Goal: Task Accomplishment & Management: Complete application form

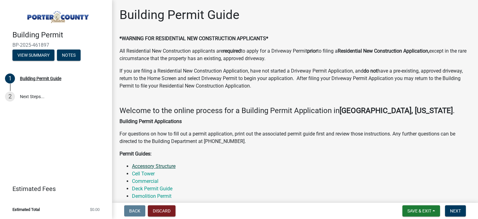
click at [168, 166] on link "Accessory Structure" at bounding box center [154, 166] width 44 height 6
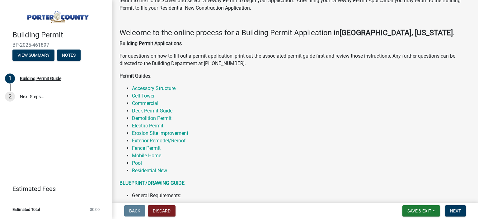
scroll to position [93, 0]
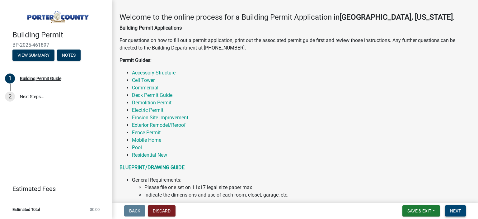
click at [453, 210] on span "Next" at bounding box center [455, 210] width 11 height 5
click at [457, 211] on span "Next" at bounding box center [455, 210] width 11 height 5
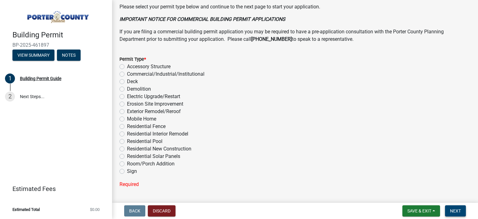
scroll to position [512, 0]
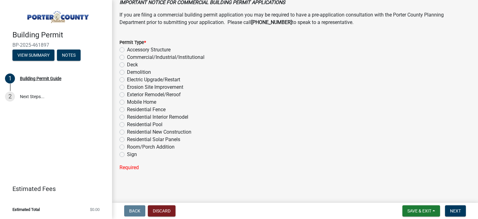
click at [127, 50] on label "Accessory Structure" at bounding box center [149, 49] width 44 height 7
click at [127, 50] on input "Accessory Structure" at bounding box center [129, 48] width 4 height 4
radio input "true"
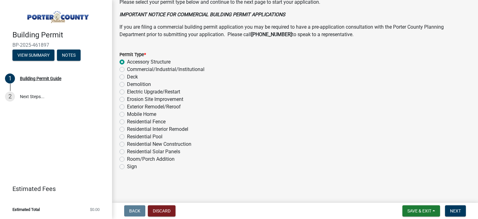
scroll to position [499, 0]
click at [453, 209] on span "Next" at bounding box center [455, 210] width 11 height 5
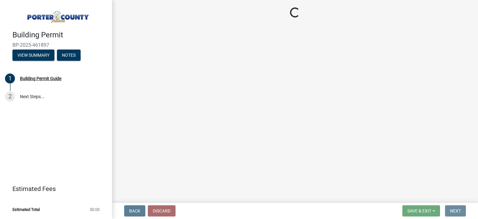
scroll to position [0, 0]
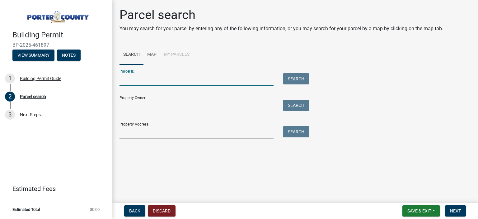
click at [162, 78] on input "Parcel ID:" at bounding box center [196, 79] width 154 height 13
click at [140, 78] on input "Parcel ID:" at bounding box center [196, 79] width 154 height 13
type input "[STREET_ADDRESS]"
click at [294, 79] on button "Search" at bounding box center [296, 78] width 26 height 11
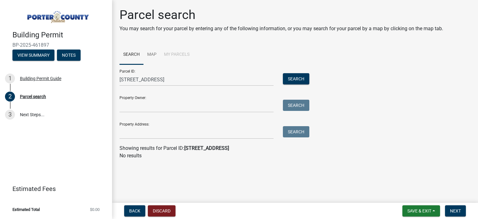
click at [178, 54] on li "My Parcels" at bounding box center [176, 55] width 33 height 20
click at [152, 53] on link "Map" at bounding box center [151, 55] width 17 height 20
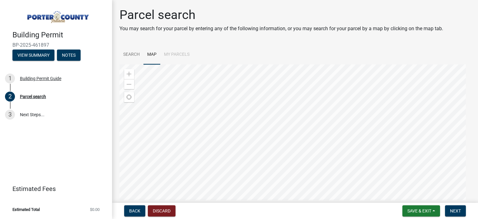
click at [264, 87] on div at bounding box center [294, 141] width 351 height 155
click at [253, 88] on div at bounding box center [294, 141] width 351 height 155
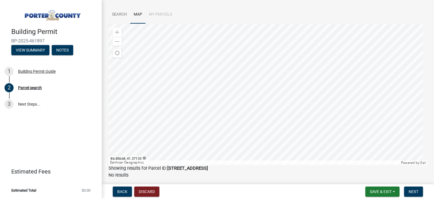
scroll to position [28, 0]
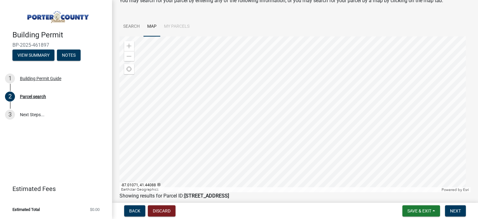
click at [284, 98] on div at bounding box center [294, 113] width 351 height 155
click at [288, 97] on div at bounding box center [294, 113] width 351 height 155
click at [290, 118] on div at bounding box center [294, 113] width 351 height 155
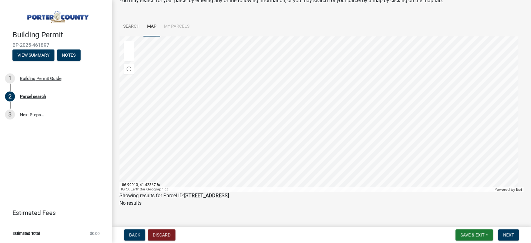
click at [321, 156] on div at bounding box center [321, 113] width 404 height 155
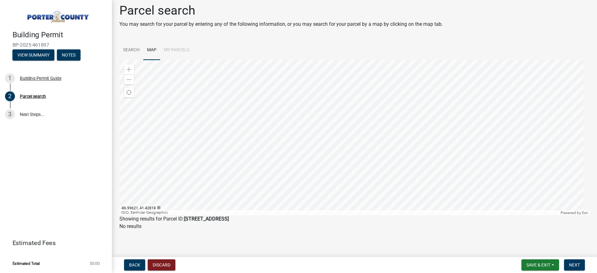
click at [363, 132] on div at bounding box center [354, 137] width 470 height 155
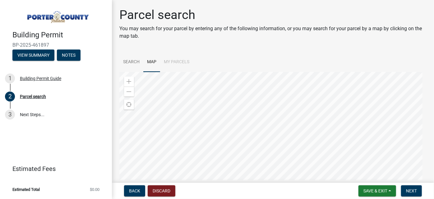
click at [272, 103] on div at bounding box center [272, 149] width 307 height 155
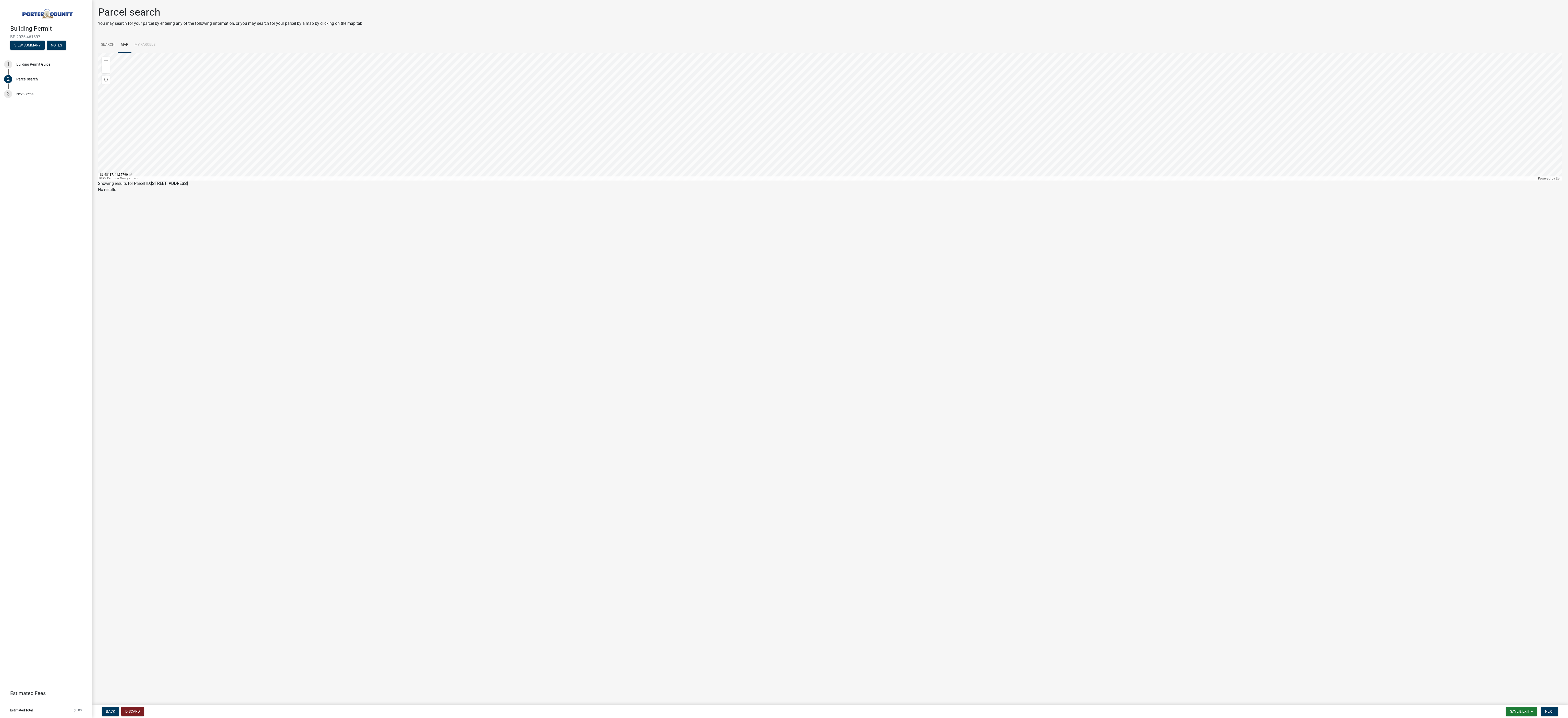
drag, startPoint x: 897, startPoint y: 280, endPoint x: 947, endPoint y: 401, distance: 130.9
click at [392, 179] on main "Parcel search You may search for your parcel by entering any of the following i…" at bounding box center [830, 352] width 1476 height 703
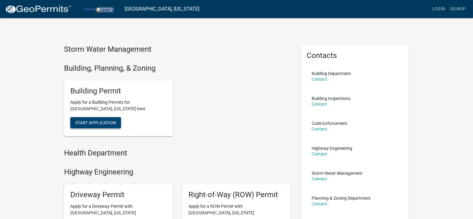
click at [97, 120] on span "Start Application" at bounding box center [95, 122] width 41 height 5
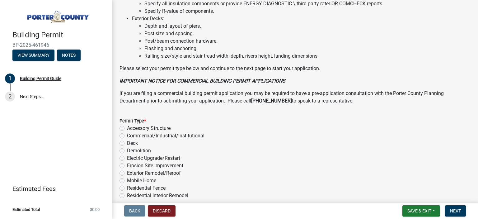
scroll to position [466, 0]
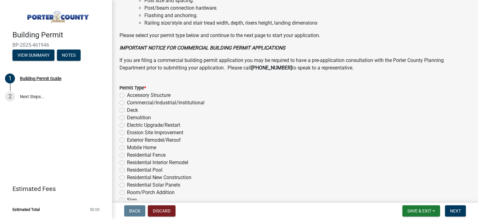
click at [127, 95] on label "Accessory Structure" at bounding box center [149, 94] width 44 height 7
click at [127, 95] on input "Accessory Structure" at bounding box center [129, 93] width 4 height 4
radio input "true"
click at [455, 209] on span "Next" at bounding box center [455, 210] width 11 height 5
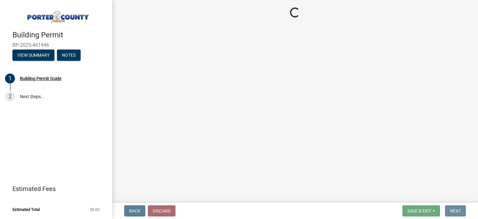
scroll to position [0, 0]
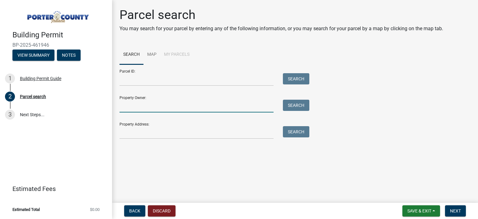
click at [139, 107] on input "Property Owner:" at bounding box center [196, 105] width 154 height 13
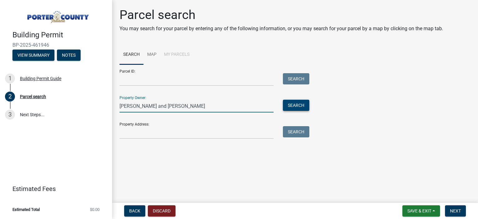
type input "Brent and Chasity Truex"
click at [296, 104] on button "Search" at bounding box center [296, 104] width 26 height 11
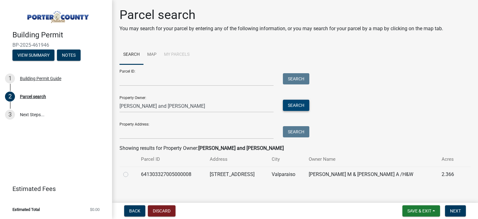
scroll to position [6, 0]
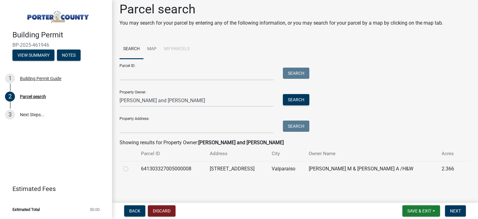
click at [131, 165] on label at bounding box center [131, 165] width 0 height 0
click at [131, 168] on input "radio" at bounding box center [133, 167] width 4 height 4
radio input "true"
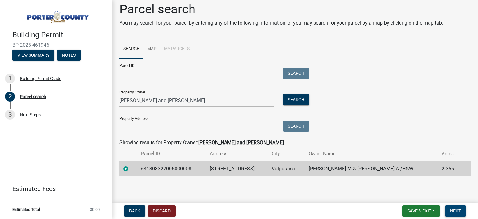
click at [454, 209] on span "Next" at bounding box center [455, 210] width 11 height 5
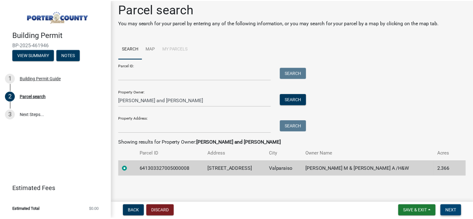
scroll to position [0, 0]
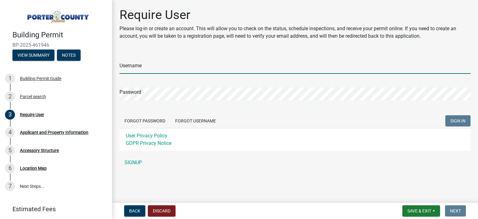
click at [168, 66] on input "Username" at bounding box center [294, 67] width 351 height 13
type input "brenttruex"
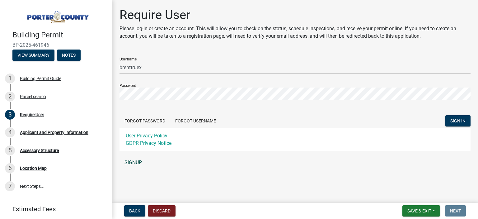
click at [129, 161] on link "SIGNUP" at bounding box center [294, 162] width 351 height 12
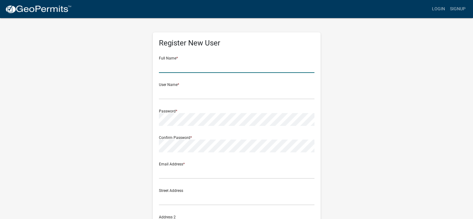
click at [186, 60] on input "text" at bounding box center [236, 66] width 155 height 13
type input "[PERSON_NAME]"
type input "[EMAIL_ADDRESS][DOMAIN_NAME]"
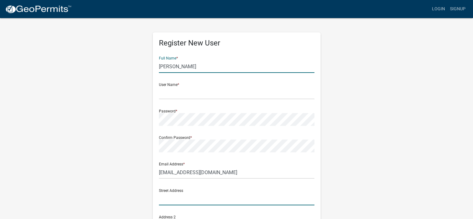
type input "[STREET_ADDRESS]"
type input "Valparaiso"
type input "IN"
type input "46383"
type input "2197712466"
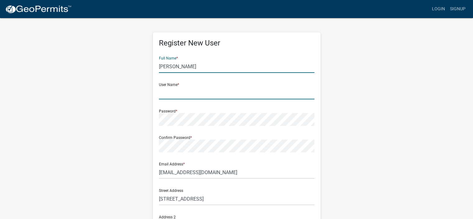
click at [172, 92] on input "text" at bounding box center [236, 92] width 155 height 13
type input "brenttruex"
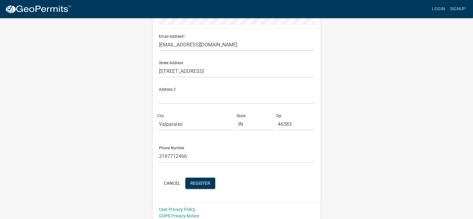
scroll to position [131, 0]
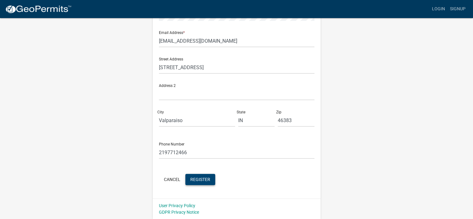
click at [198, 178] on span "Register" at bounding box center [200, 178] width 20 height 5
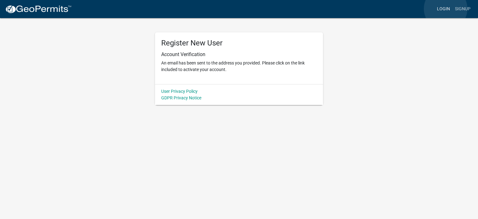
click at [445, 9] on link "Login" at bounding box center [443, 9] width 18 height 12
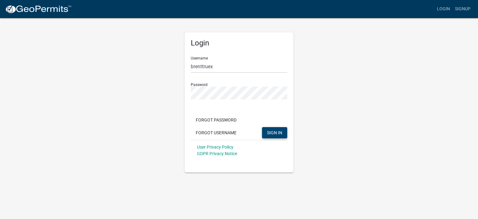
click at [275, 132] on span "SIGN IN" at bounding box center [274, 132] width 15 height 5
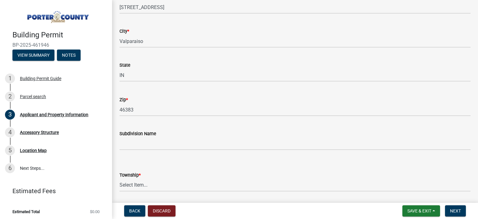
scroll to position [155, 0]
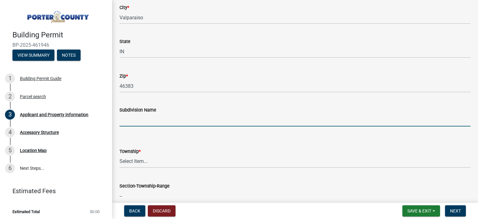
click at [135, 119] on input "Subdivision Name" at bounding box center [294, 119] width 351 height 13
type input "Creekwood"
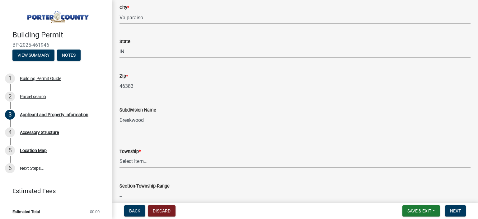
click at [133, 159] on select "Select Item... [PERSON_NAME][GEOGRAPHIC_DATA] [PERSON_NAME][GEOGRAPHIC_DATA] [G…" at bounding box center [294, 161] width 351 height 13
click at [119, 155] on select "Select Item... [PERSON_NAME][GEOGRAPHIC_DATA] [PERSON_NAME][GEOGRAPHIC_DATA] [G…" at bounding box center [294, 161] width 351 height 13
select select "829e86d3-b11d-4b91-b18e-70a426bdae9f"
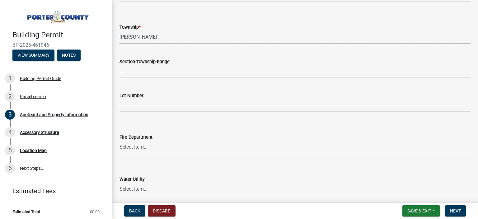
scroll to position [280, 0]
click at [160, 146] on select "Select Item... [PERSON_NAME] [PERSON_NAME] Harbor [PERSON_NAME] Grove [PERSON_N…" at bounding box center [294, 146] width 351 height 13
click at [119, 140] on select "Select Item... [PERSON_NAME] [PERSON_NAME] Harbor [PERSON_NAME] Grove [PERSON_N…" at bounding box center [294, 146] width 351 height 13
select select "d328f2ec-9599-4a8d-a81f-48685ed88471"
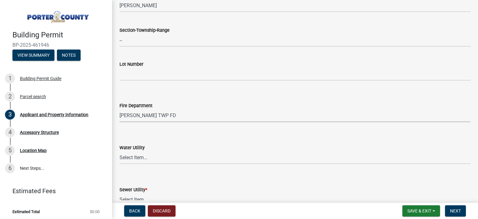
scroll to position [342, 0]
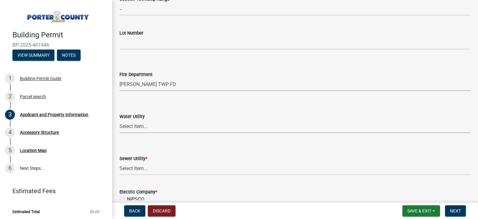
click at [159, 127] on select "Select Item... Aqua [US_STATE] Inc Damon Run [US_STATE] American Water Nature W…" at bounding box center [294, 126] width 351 height 13
click at [119, 120] on select "Select Item... Aqua [US_STATE] Inc Damon Run [US_STATE] American Water Nature W…" at bounding box center [294, 126] width 351 height 13
select select "b0f6f87b-588c-48c3-b728-322303c6bafe"
click at [182, 168] on select "Select Item... Aqua [US_STATE] Inc Damon Run Falling Waters Lake Eliza - LEACD …" at bounding box center [294, 168] width 351 height 13
click at [119, 162] on select "Select Item... Aqua [US_STATE] Inc Damon Run Falling Waters Lake Eliza - LEACD …" at bounding box center [294, 168] width 351 height 13
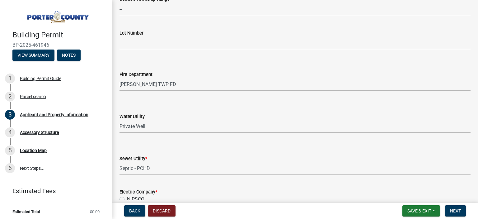
select select "ea6751d4-6bf7-4a16-89ee-f7801ab82aa1"
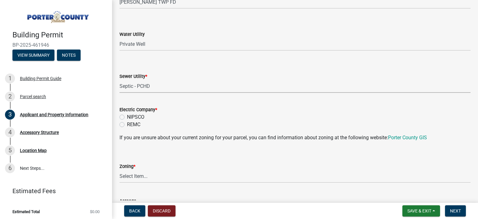
scroll to position [435, 0]
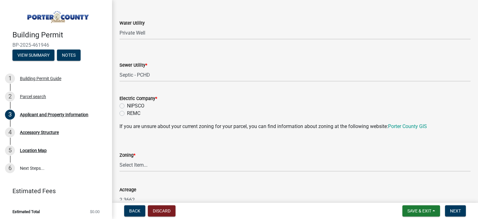
click at [127, 113] on label "REMC" at bounding box center [133, 112] width 13 height 7
click at [127, 113] on input "REMC" at bounding box center [129, 111] width 4 height 4
radio input "true"
click at [144, 163] on select "Select Item... A1 A2 CH CM CN I1 I2 I3 IN MP OT P1 P2 PUD R1 R2 R3 R4 RL RR" at bounding box center [294, 165] width 351 height 13
click at [145, 162] on select "Select Item... A1 A2 CH CM CN I1 I2 I3 IN MP OT P1 P2 PUD R1 R2 R3 R4 RL RR" at bounding box center [294, 165] width 351 height 13
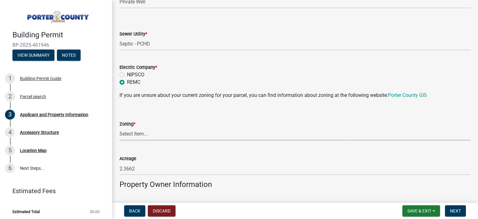
scroll to position [466, 0]
click at [405, 95] on link "Porter County GIS" at bounding box center [407, 95] width 39 height 6
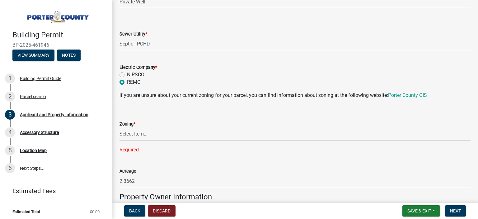
click at [158, 131] on select "Select Item... A1 A2 CH CM CN I1 I2 I3 IN MP OT P1 P2 PUD R1 R2 R3 R4 RL RR" at bounding box center [294, 133] width 351 height 13
click at [119, 127] on select "Select Item... A1 A2 CH CM CN I1 I2 I3 IN MP OT P1 P2 PUD R1 R2 R3 R4 RL RR" at bounding box center [294, 133] width 351 height 13
select select "92efe679-05f4-414a-9426-51627fba5de6"
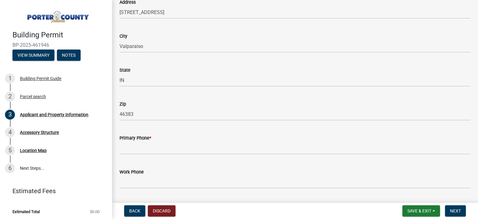
scroll to position [715, 0]
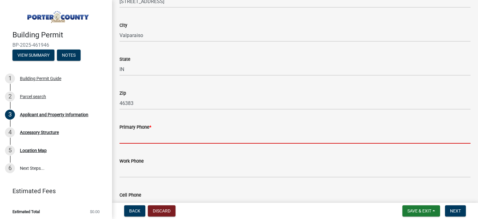
click at [146, 137] on input "Primary Phone *" at bounding box center [294, 137] width 351 height 13
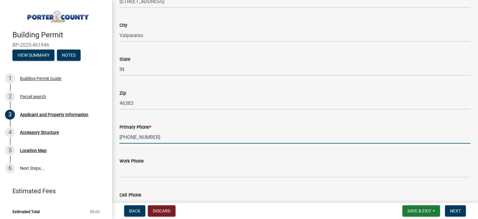
type input "[PHONE_NUMBER]"
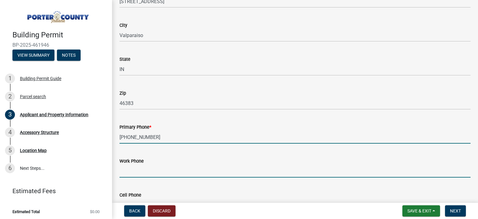
click at [132, 174] on input "Work Phone" at bounding box center [294, 170] width 351 height 13
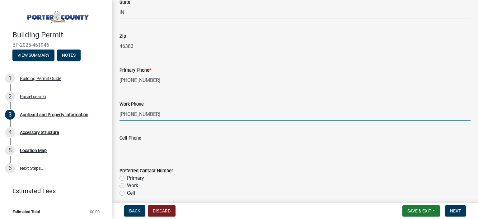
scroll to position [777, 0]
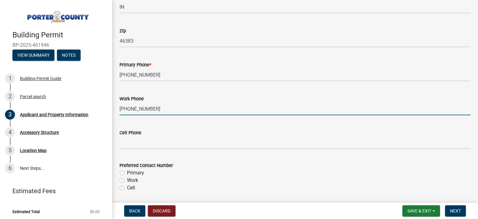
type input "[PHONE_NUMBER]"
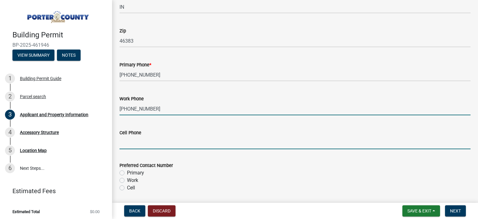
click at [138, 144] on input "Cell Phone" at bounding box center [294, 142] width 351 height 13
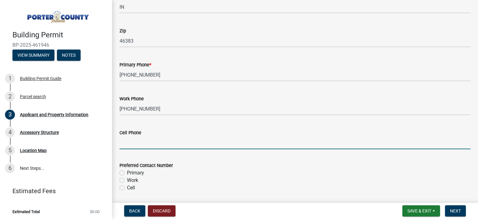
type input "2197712466"
click at [127, 187] on label "Cell" at bounding box center [131, 187] width 8 height 7
click at [127, 187] on input "Cell" at bounding box center [129, 186] width 4 height 4
radio input "true"
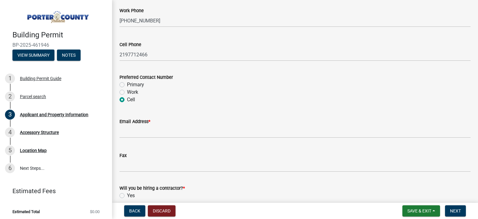
scroll to position [871, 0]
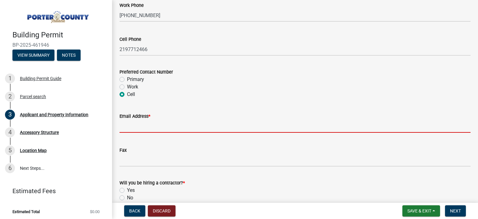
click at [143, 125] on input "Email Address *" at bounding box center [294, 126] width 351 height 13
type input "[EMAIL_ADDRESS][DOMAIN_NAME]"
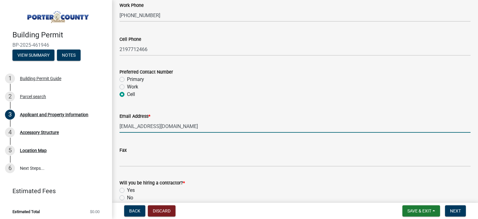
scroll to position [902, 0]
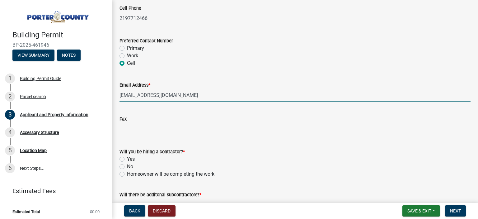
click at [127, 174] on label "Homeowner will be completing the work" at bounding box center [170, 173] width 87 height 7
click at [127, 174] on input "Homeowner will be completing the work" at bounding box center [129, 172] width 4 height 4
radio input "true"
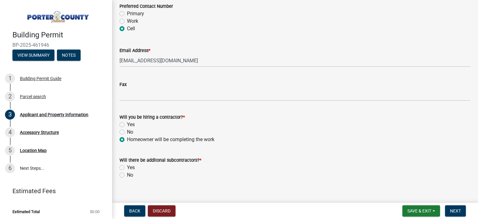
scroll to position [944, 0]
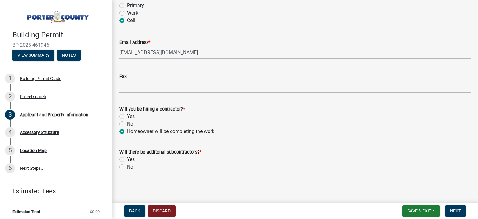
click at [127, 159] on label "Yes" at bounding box center [131, 158] width 8 height 7
click at [127, 159] on input "Yes" at bounding box center [129, 157] width 4 height 4
radio input "true"
click at [127, 165] on label "No" at bounding box center [130, 166] width 6 height 7
click at [127, 165] on input "No" at bounding box center [129, 165] width 4 height 4
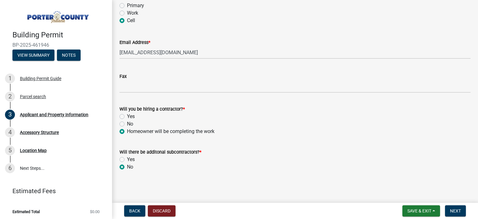
radio input "true"
click at [456, 208] on span "Next" at bounding box center [455, 210] width 11 height 5
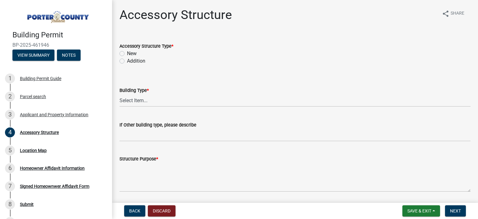
click at [127, 53] on label "New" at bounding box center [132, 53] width 10 height 7
click at [127, 53] on input "New" at bounding box center [129, 52] width 4 height 4
radio input "true"
click at [179, 100] on select "Select Item... Ag. Building Chicken Coop Detached Garage Exterior Remodel Gazeb…" at bounding box center [294, 100] width 351 height 13
click at [119, 94] on select "Select Item... Ag. Building Chicken Coop Detached Garage Exterior Remodel Gazeb…" at bounding box center [294, 100] width 351 height 13
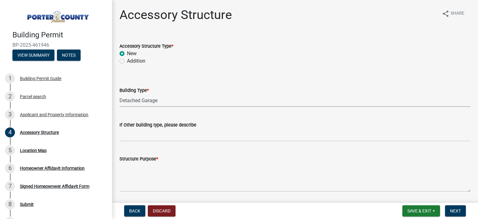
select select "e417d459-1a07-4045-9f8a-b98bfca84a5c"
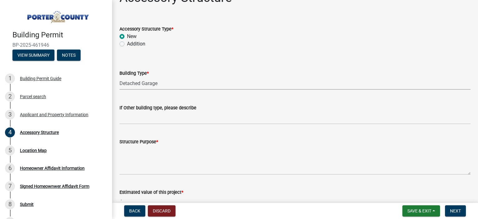
scroll to position [31, 0]
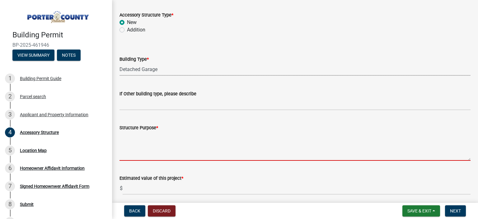
click at [141, 141] on textarea "Structure Purpose *" at bounding box center [294, 145] width 351 height 29
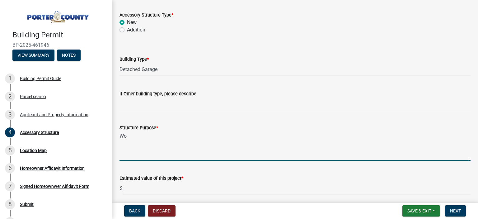
type textarea "W"
type textarea "Hobby Space and Storage"
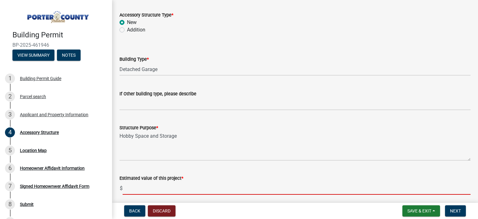
click at [141, 188] on input "text" at bounding box center [296, 188] width 348 height 13
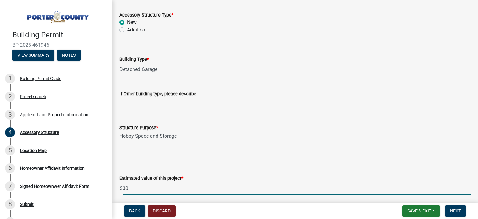
type input "3"
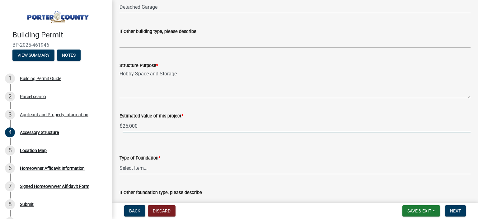
scroll to position [124, 0]
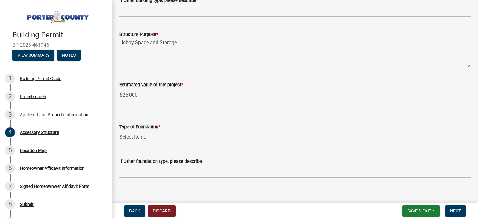
type input "25000"
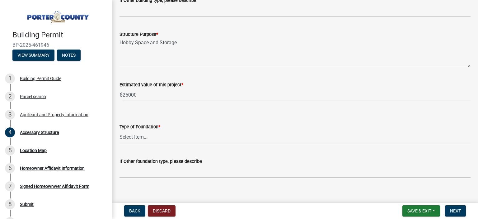
click at [164, 136] on select "Select Item... Concrete Block Poured Concrete Post Frame Other" at bounding box center [294, 136] width 351 height 13
click at [119, 130] on select "Select Item... Concrete Block Poured Concrete Post Frame Other" at bounding box center [294, 136] width 351 height 13
select select "b16561a8-8531-4c00-a0ba-45c0345273e3"
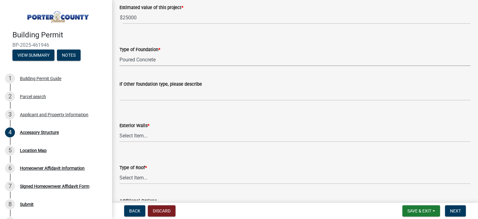
scroll to position [218, 0]
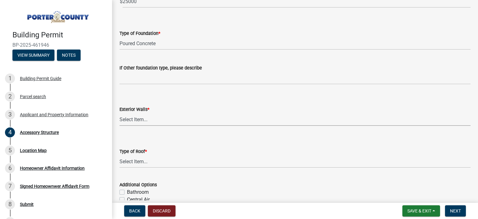
click at [159, 118] on select "Select Item... Masonry Wood Frame Post Frame Steel Frame" at bounding box center [294, 119] width 351 height 13
click at [119, 113] on select "Select Item... Masonry Wood Frame Post Frame Steel Frame" at bounding box center [294, 119] width 351 height 13
select select "29856c7f-eeba-4e54-97cb-4d08c5c5b677"
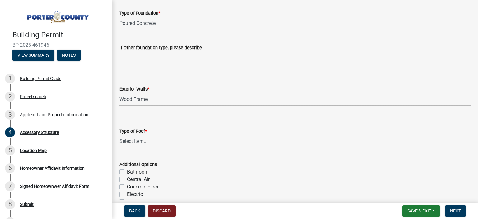
scroll to position [249, 0]
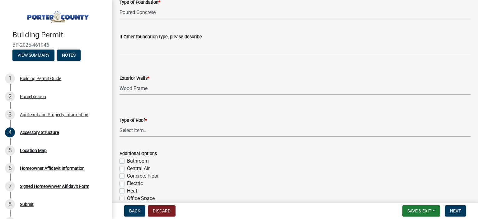
click at [163, 128] on select "Select Item... Shingles Steel" at bounding box center [294, 130] width 351 height 13
click at [119, 124] on select "Select Item... Shingles Steel" at bounding box center [294, 130] width 351 height 13
select select "d4b8d1da-05eb-44cd-bbb6-c979fa719f22"
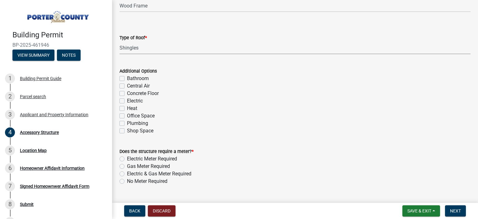
scroll to position [342, 0]
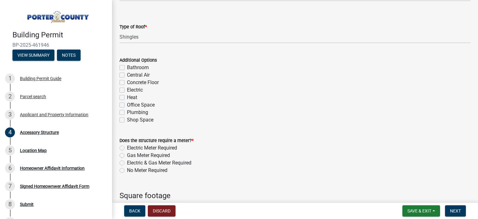
click at [127, 170] on label "No Meter Required" at bounding box center [147, 169] width 40 height 7
click at [127, 170] on input "No Meter Required" at bounding box center [129, 168] width 4 height 4
radio input "true"
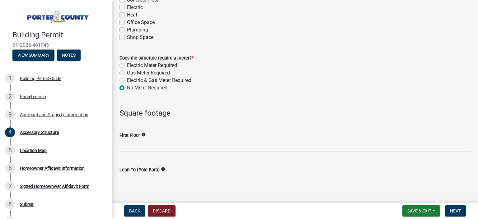
scroll to position [466, 0]
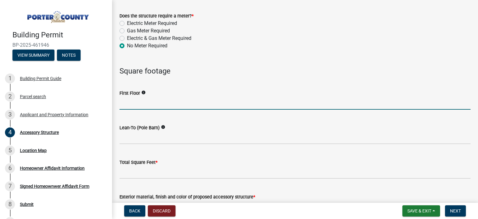
click at [137, 104] on input "text" at bounding box center [294, 103] width 351 height 13
click at [141, 102] on input "text" at bounding box center [294, 103] width 351 height 13
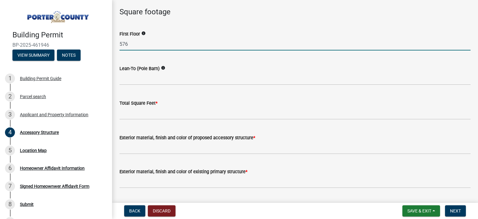
scroll to position [529, 0]
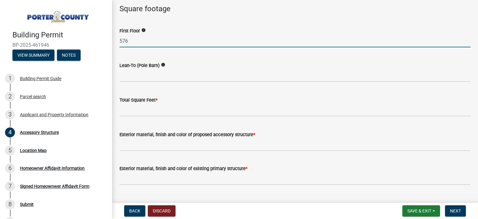
type input "576"
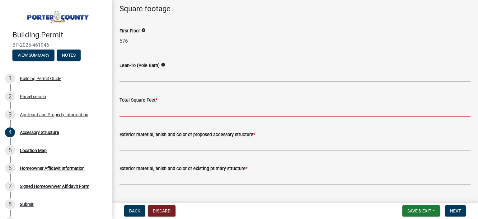
click at [133, 109] on input "text" at bounding box center [294, 110] width 351 height 13
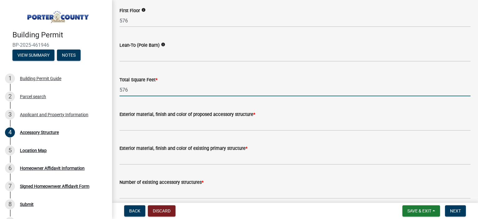
scroll to position [560, 0]
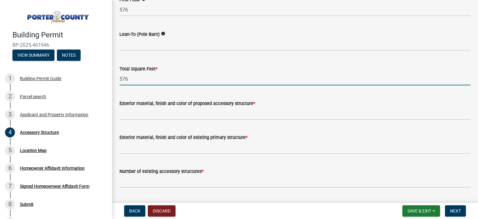
type input "576"
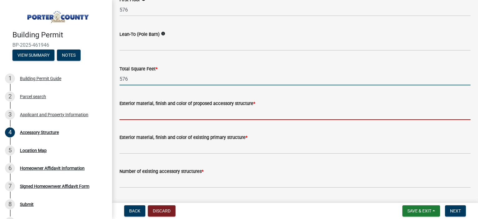
click at [151, 112] on input "Exterior material, finish and color of proposed accessory structure *" at bounding box center [294, 113] width 351 height 13
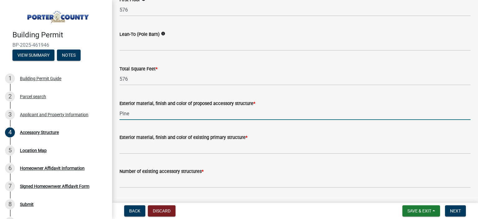
type input "Pine"
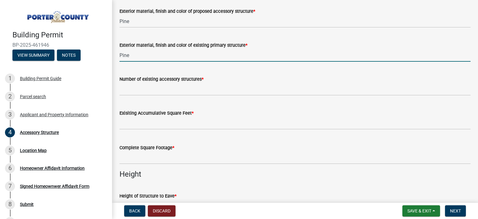
scroll to position [653, 0]
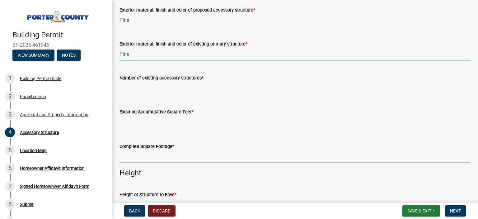
type input "Pine"
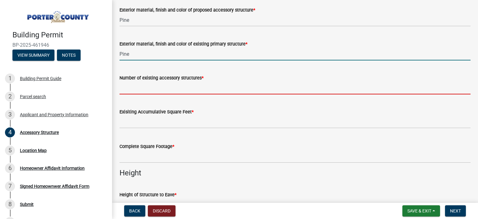
click at [152, 86] on input "Number of existing accessory structures *" at bounding box center [294, 87] width 351 height 13
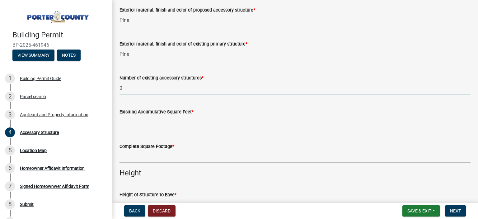
type input "0"
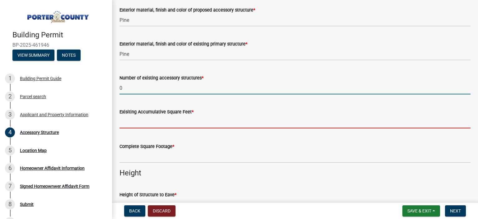
click at [136, 122] on input "text" at bounding box center [294, 121] width 351 height 13
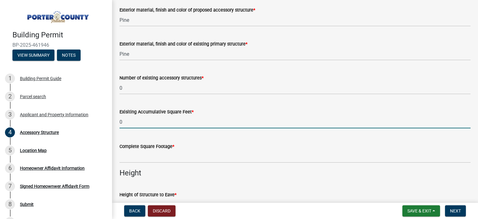
type input "0"
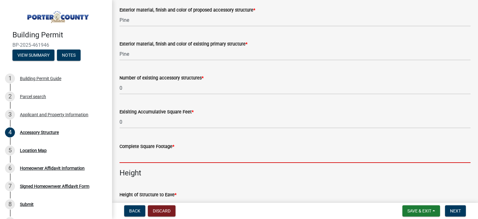
click at [143, 155] on input "text" at bounding box center [294, 156] width 351 height 13
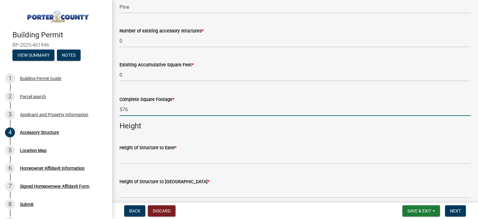
scroll to position [715, 0]
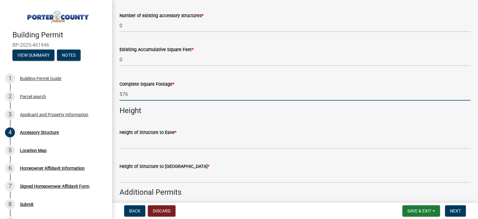
type input "576"
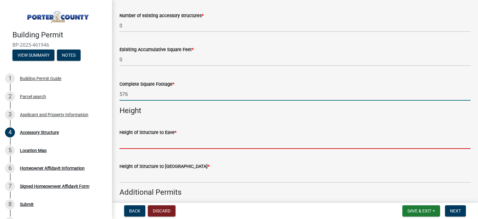
click at [155, 142] on input "Height of Structure to Eave *" at bounding box center [294, 142] width 351 height 13
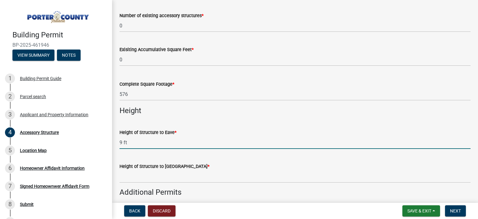
type input "9 ft"
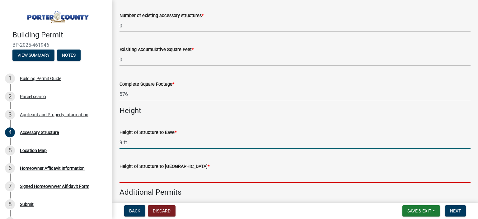
drag, startPoint x: 135, startPoint y: 175, endPoint x: 139, endPoint y: 175, distance: 4.0
click at [136, 175] on input "Height of Structure to Roof Peak *" at bounding box center [294, 176] width 351 height 13
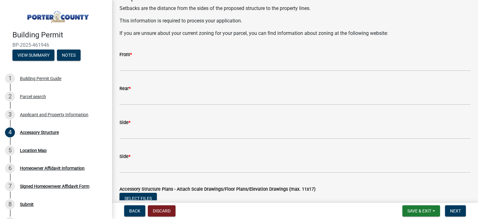
scroll to position [1032, 0]
type input "20' 4""
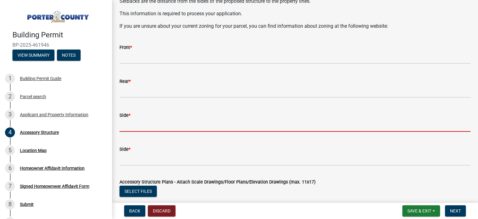
scroll to position [1025, 0]
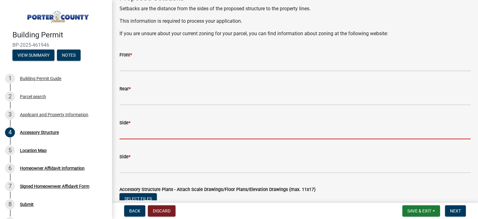
click at [149, 133] on input "Side *" at bounding box center [294, 132] width 351 height 13
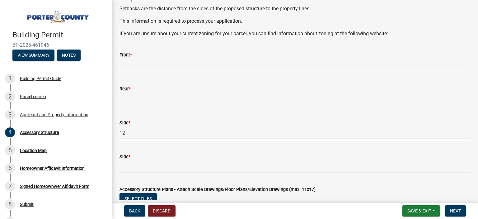
type input "12"
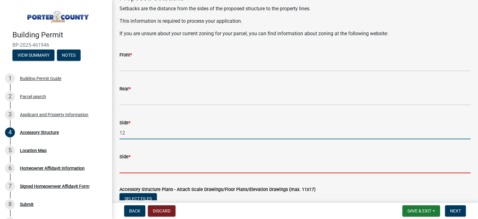
click at [129, 168] on input "Side *" at bounding box center [294, 166] width 351 height 13
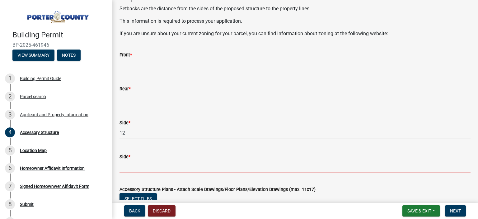
scroll to position [994, 0]
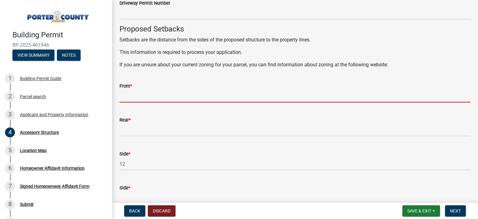
click at [132, 95] on input "Front *" at bounding box center [294, 96] width 351 height 13
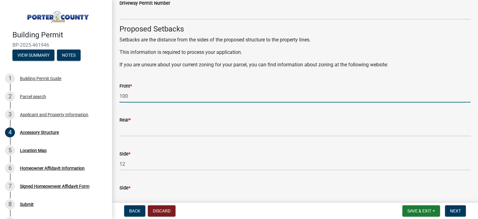
type input "100"
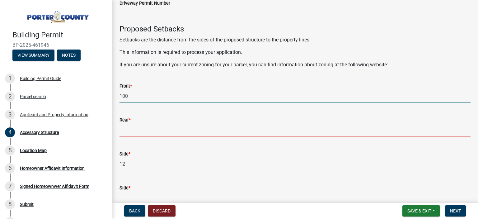
click at [133, 127] on input "Rear *" at bounding box center [294, 129] width 351 height 13
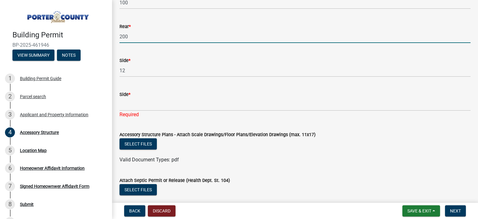
scroll to position [1087, 0]
type input "200"
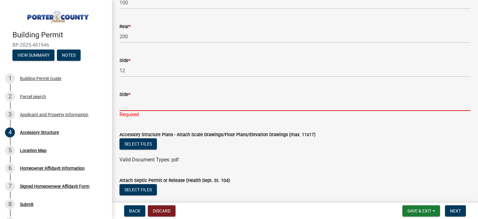
click at [133, 104] on input "Side *" at bounding box center [294, 104] width 351 height 13
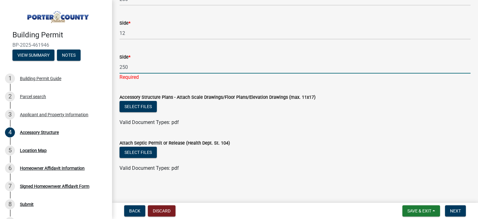
scroll to position [1126, 0]
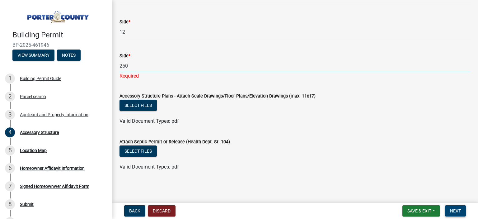
type input "250"
click at [454, 210] on span "Next" at bounding box center [455, 210] width 11 height 5
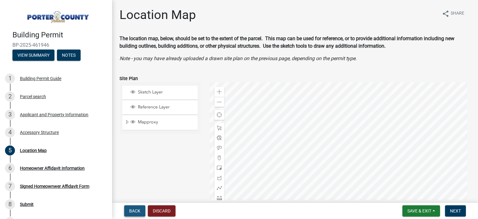
click at [136, 209] on span "Back" at bounding box center [134, 210] width 11 height 5
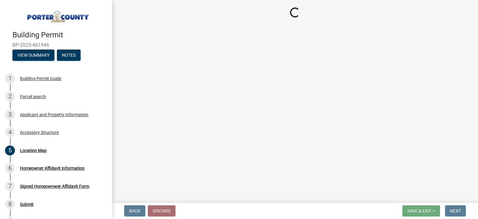
select select "e417d459-1a07-4045-9f8a-b98bfca84a5c"
select select "b16561a8-8531-4c00-a0ba-45c0345273e3"
select select "29856c7f-eeba-4e54-97cb-4d08c5c5b677"
select select "d4b8d1da-05eb-44cd-bbb6-c979fa719f22"
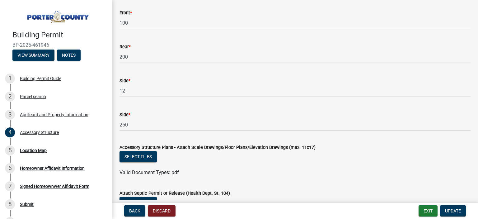
scroll to position [1056, 0]
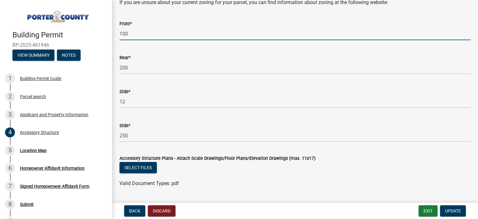
drag, startPoint x: 122, startPoint y: 32, endPoint x: 135, endPoint y: 32, distance: 12.4
click at [135, 32] on input "100" at bounding box center [294, 33] width 351 height 13
type input "104"
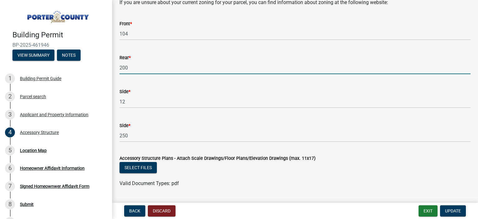
drag, startPoint x: 120, startPoint y: 67, endPoint x: 138, endPoint y: 70, distance: 18.0
click at [135, 69] on input "200" at bounding box center [294, 67] width 351 height 13
type input "70'"
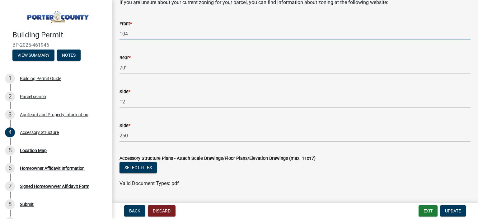
click at [131, 31] on input "104" at bounding box center [294, 33] width 351 height 13
type input "104'"
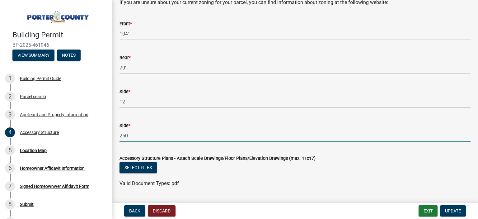
drag, startPoint x: 120, startPoint y: 134, endPoint x: 144, endPoint y: 140, distance: 25.2
click at [143, 139] on input "250" at bounding box center [294, 135] width 351 height 13
type input "180'"
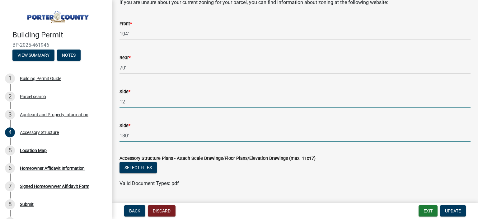
drag, startPoint x: 126, startPoint y: 97, endPoint x: 130, endPoint y: 98, distance: 4.5
click at [127, 97] on input "12" at bounding box center [294, 101] width 351 height 13
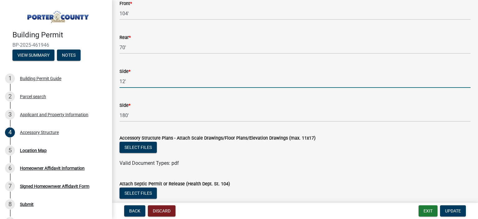
scroll to position [1087, 0]
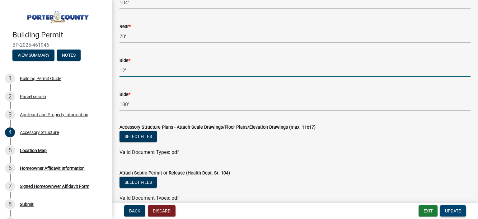
type input "12'"
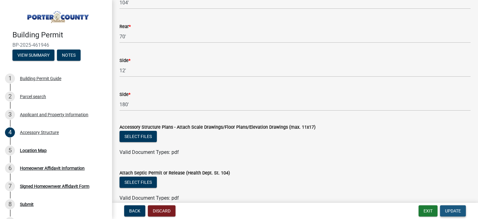
click at [455, 210] on span "Update" at bounding box center [453, 210] width 16 height 5
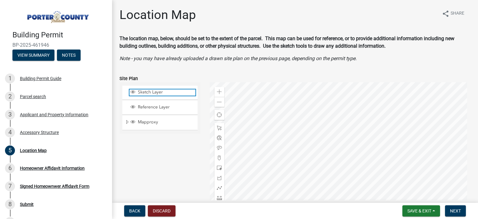
click at [161, 92] on span "Sketch Layer" at bounding box center [165, 92] width 59 height 6
click at [287, 131] on div at bounding box center [340, 159] width 261 height 155
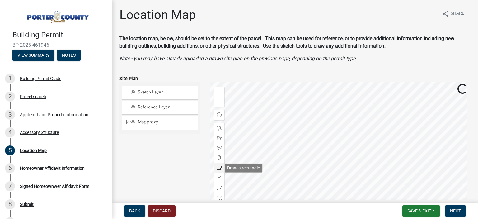
click at [218, 168] on span at bounding box center [219, 167] width 5 height 5
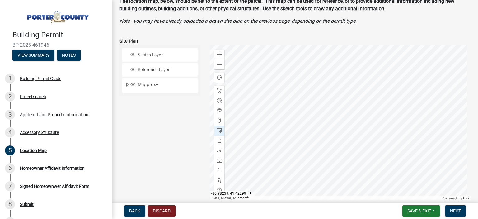
click at [291, 104] on div at bounding box center [340, 122] width 261 height 155
click at [294, 98] on div at bounding box center [340, 122] width 261 height 155
click at [159, 84] on span "Mapproxy" at bounding box center [165, 85] width 59 height 6
click at [160, 69] on span "Reference Layer" at bounding box center [165, 70] width 59 height 6
click at [163, 54] on span "Sketch Layer" at bounding box center [165, 55] width 59 height 6
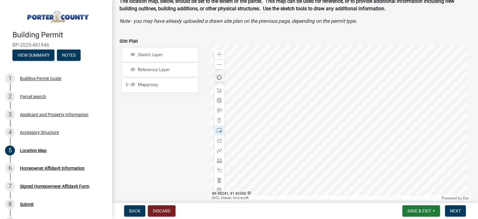
click at [290, 103] on div at bounding box center [340, 122] width 261 height 155
click at [217, 180] on span at bounding box center [219, 180] width 5 height 5
click at [169, 52] on span "Sketch Layer" at bounding box center [165, 55] width 59 height 6
click at [218, 139] on span at bounding box center [219, 140] width 5 height 5
click at [291, 99] on div at bounding box center [340, 122] width 261 height 155
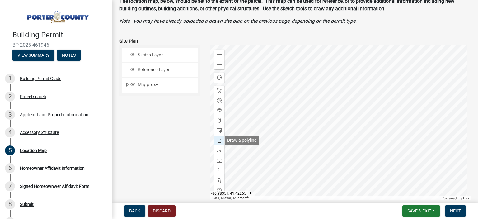
click at [218, 139] on span at bounding box center [219, 140] width 5 height 5
click at [307, 97] on div at bounding box center [340, 122] width 261 height 155
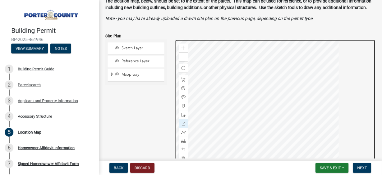
scroll to position [38, 0]
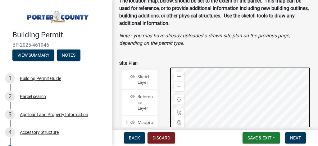
click at [231, 81] on div at bounding box center [240, 144] width 141 height 155
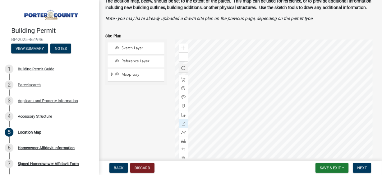
scroll to position [37, 0]
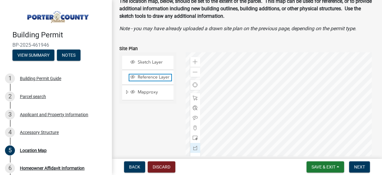
click at [154, 78] on span "Reference Layer" at bounding box center [153, 77] width 35 height 6
click at [249, 94] on div at bounding box center [280, 129] width 189 height 155
click at [153, 62] on span "Sketch Layer" at bounding box center [153, 62] width 35 height 6
click at [195, 98] on span at bounding box center [195, 97] width 5 height 5
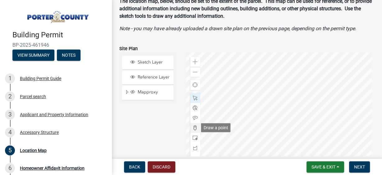
click at [194, 127] on span at bounding box center [195, 127] width 5 height 5
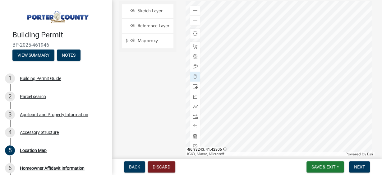
click at [250, 49] on div at bounding box center [280, 78] width 189 height 155
click at [152, 11] on span "Sketch Layer" at bounding box center [153, 11] width 35 height 6
click at [152, 26] on span "Reference Layer" at bounding box center [153, 26] width 35 height 6
click at [151, 44] on span "Mapproxy" at bounding box center [153, 41] width 35 height 6
click at [152, 12] on span "Sketch Layer" at bounding box center [153, 11] width 35 height 6
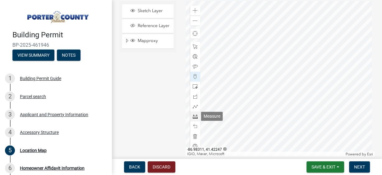
click at [194, 117] on span at bounding box center [195, 116] width 5 height 5
click at [261, 51] on div at bounding box center [280, 78] width 189 height 155
click at [194, 114] on span at bounding box center [195, 116] width 5 height 5
click at [260, 54] on div at bounding box center [280, 78] width 189 height 155
click at [361, 54] on div at bounding box center [280, 78] width 189 height 155
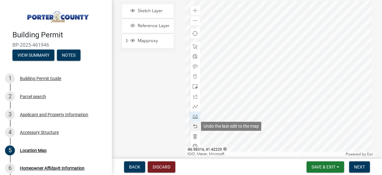
click at [194, 125] on span at bounding box center [195, 126] width 5 height 5
click at [193, 125] on span at bounding box center [195, 126] width 5 height 5
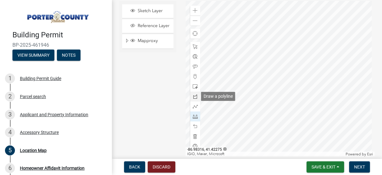
click at [195, 95] on span at bounding box center [195, 96] width 5 height 5
click at [257, 57] on div at bounding box center [280, 78] width 189 height 155
click at [257, 56] on div at bounding box center [280, 78] width 189 height 155
click at [261, 61] on div at bounding box center [280, 78] width 189 height 155
click at [265, 56] on div at bounding box center [280, 78] width 189 height 155
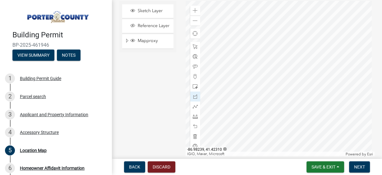
click at [261, 52] on div at bounding box center [280, 78] width 189 height 155
click at [257, 56] on div at bounding box center [280, 78] width 189 height 155
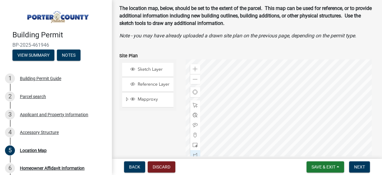
scroll to position [39, 0]
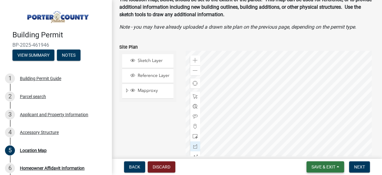
click at [326, 168] on span "Save & Exit" at bounding box center [324, 166] width 24 height 5
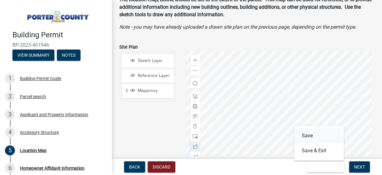
click at [307, 136] on button "Save" at bounding box center [319, 135] width 50 height 15
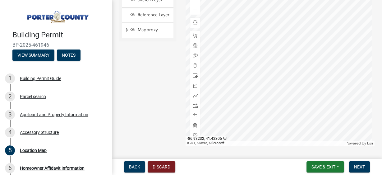
scroll to position [75, 0]
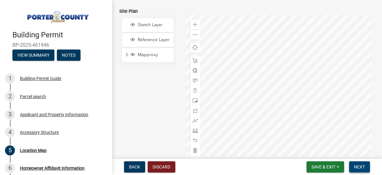
click at [358, 165] on span "Next" at bounding box center [359, 166] width 11 height 5
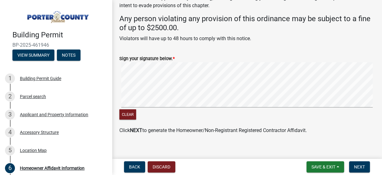
scroll to position [95, 0]
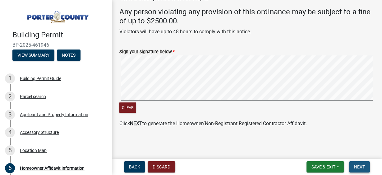
click at [358, 167] on span "Next" at bounding box center [359, 166] width 11 height 5
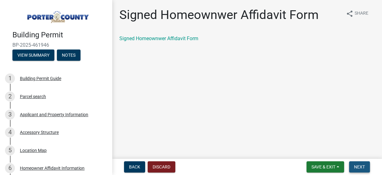
click at [355, 164] on span "Next" at bounding box center [359, 166] width 11 height 5
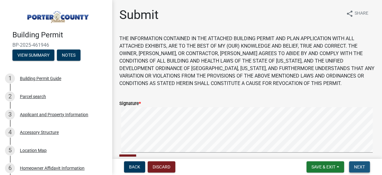
click at [362, 167] on span "Next" at bounding box center [359, 166] width 11 height 5
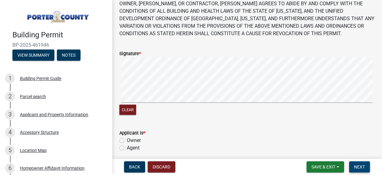
scroll to position [75, 0]
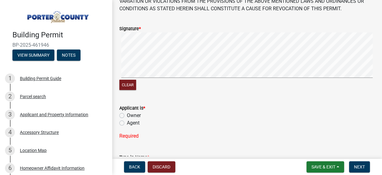
click at [127, 116] on label "Owner" at bounding box center [134, 115] width 14 height 7
click at [127, 116] on input "Owner" at bounding box center [129, 114] width 4 height 4
radio input "true"
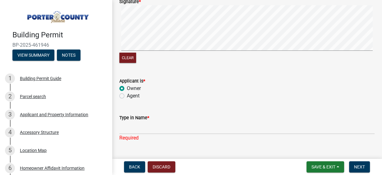
scroll to position [124, 0]
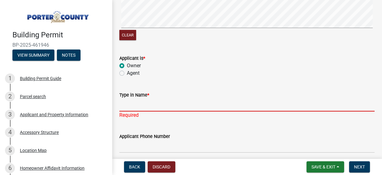
click at [137, 105] on input "Type in Name *" at bounding box center [246, 105] width 255 height 13
type input "[PERSON_NAME]"
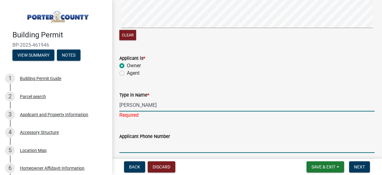
type input "2197712466"
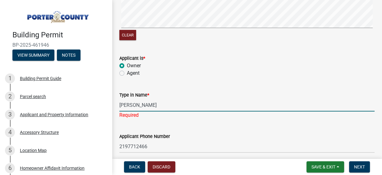
type input "[EMAIL_ADDRESS][DOMAIN_NAME]"
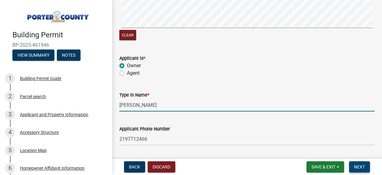
click at [359, 167] on span "Next" at bounding box center [359, 166] width 11 height 5
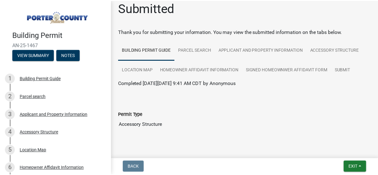
scroll to position [18, 0]
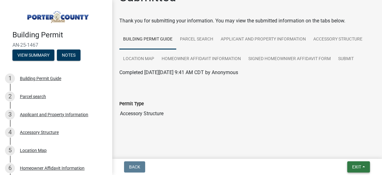
click at [356, 166] on span "Exit" at bounding box center [356, 166] width 9 height 5
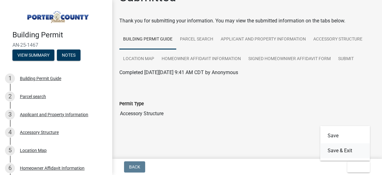
click at [335, 150] on button "Save & Exit" at bounding box center [345, 150] width 50 height 15
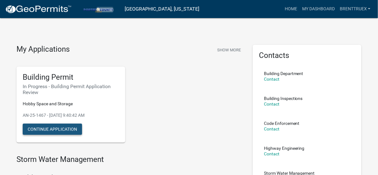
click at [49, 127] on button "Continue Application" at bounding box center [52, 128] width 59 height 11
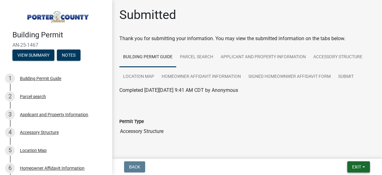
click at [356, 165] on span "Exit" at bounding box center [356, 166] width 9 height 5
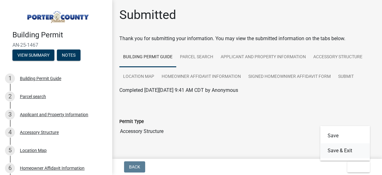
click at [340, 151] on button "Save & Exit" at bounding box center [345, 150] width 50 height 15
